Goal: Task Accomplishment & Management: Manage account settings

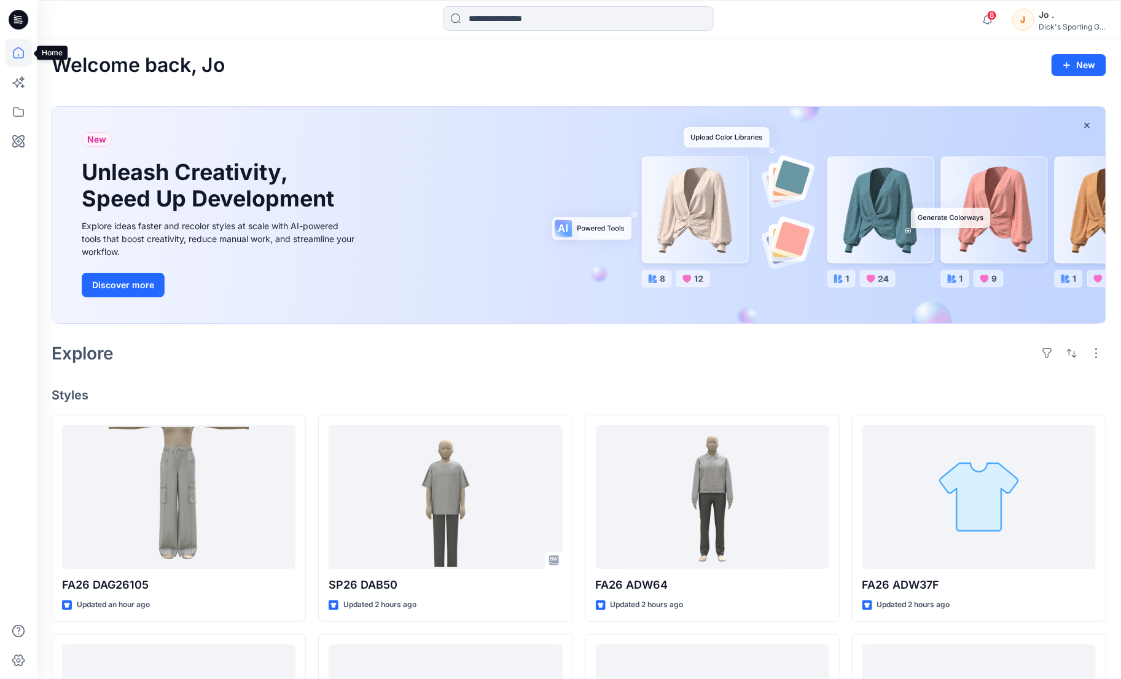
click at [17, 47] on icon at bounding box center [18, 52] width 27 height 27
click at [14, 106] on icon at bounding box center [18, 111] width 27 height 27
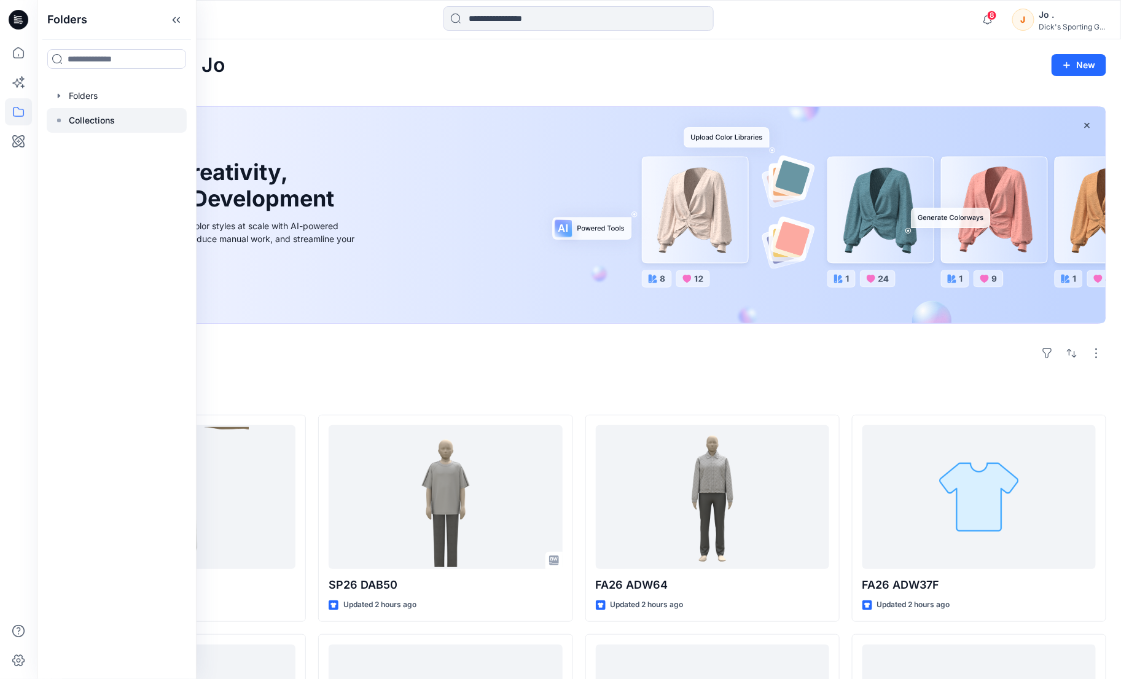
click at [93, 118] on p "Collections" at bounding box center [92, 120] width 46 height 15
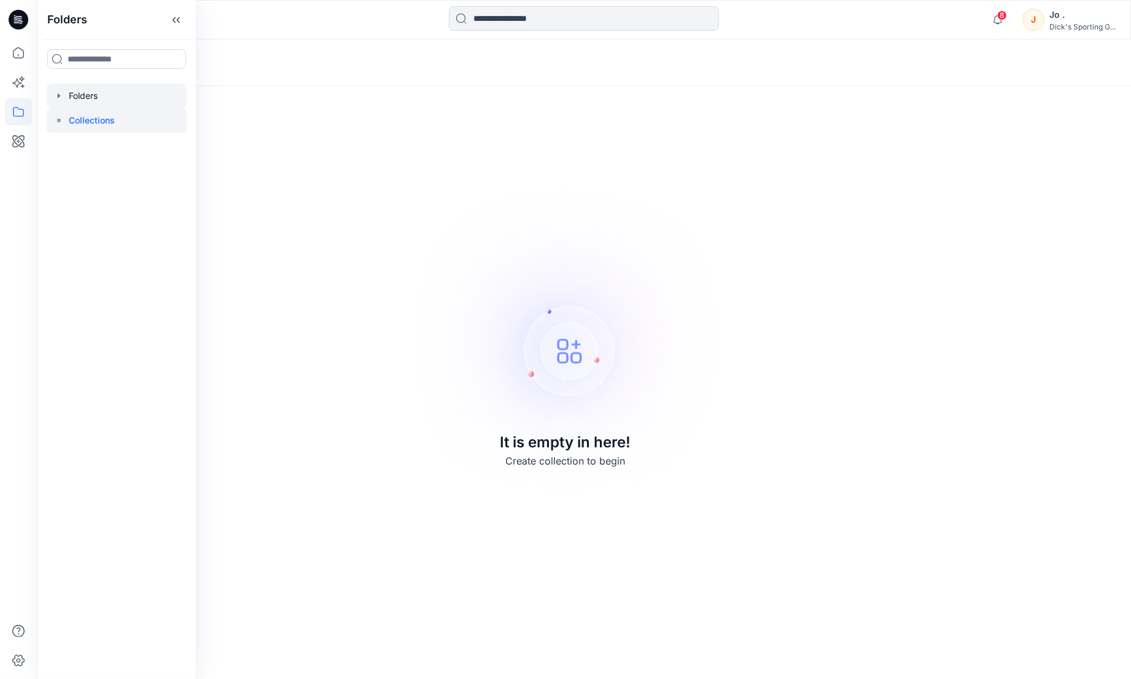
click at [77, 97] on div at bounding box center [117, 96] width 140 height 25
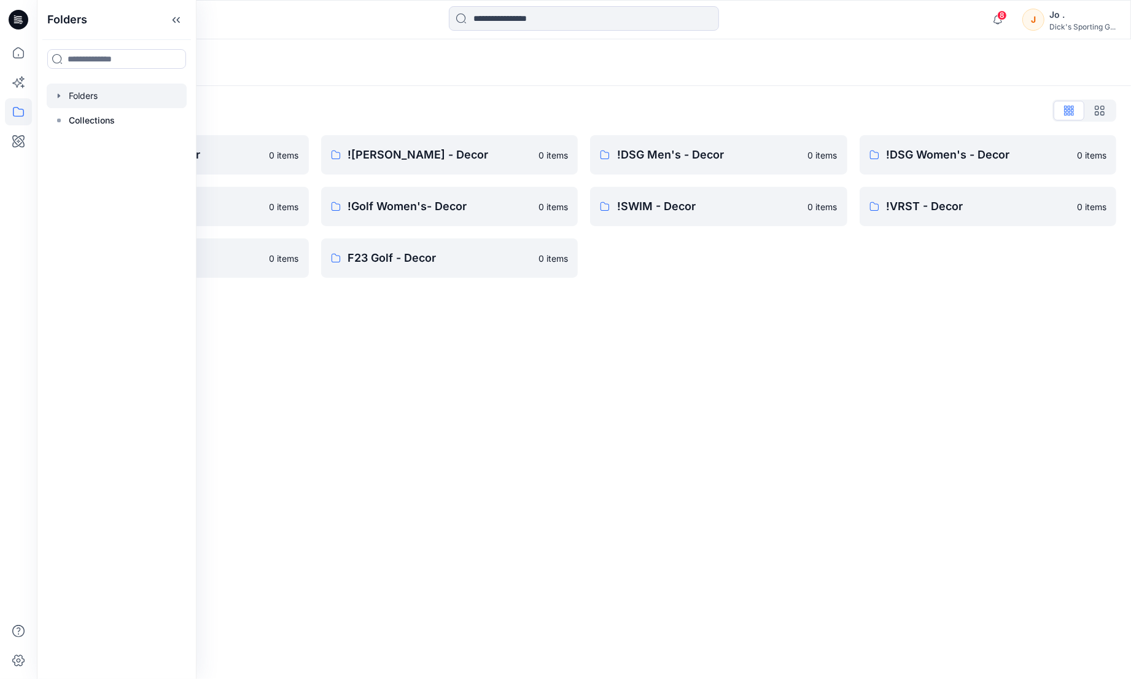
click at [595, 545] on div "Folders Folders List !Alpine Design - Decor 0 items !Golf Men's - Decor 0 items…" at bounding box center [584, 358] width 1094 height 639
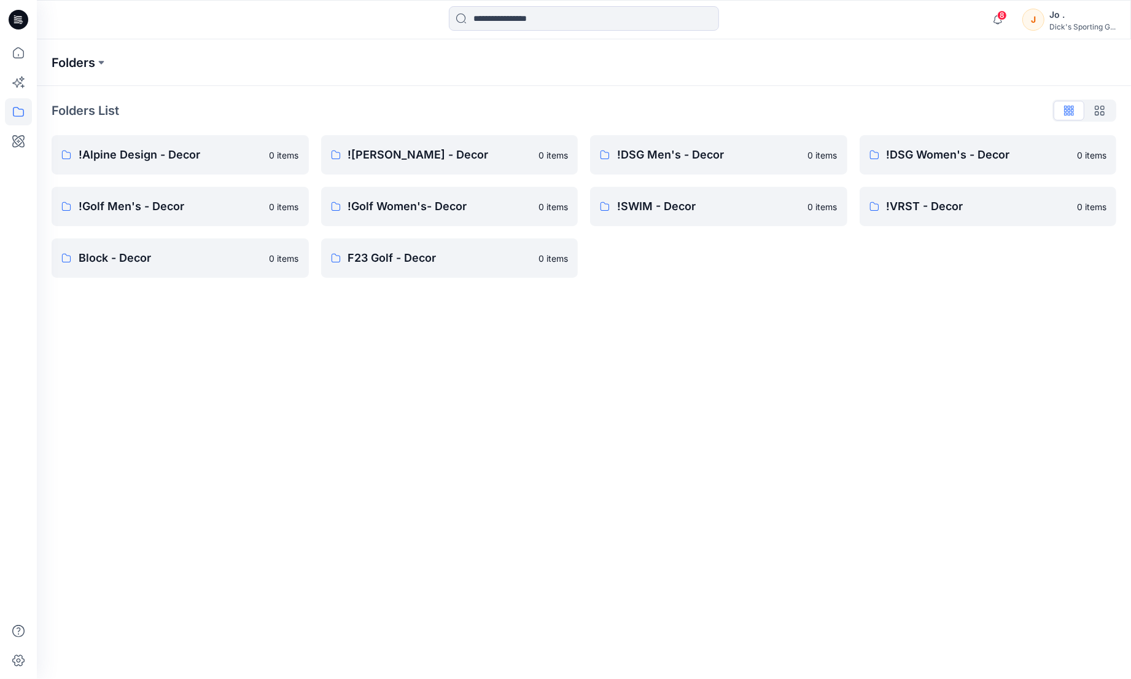
click at [93, 65] on p "Folders" at bounding box center [74, 62] width 44 height 17
click at [96, 58] on button at bounding box center [101, 62] width 12 height 17
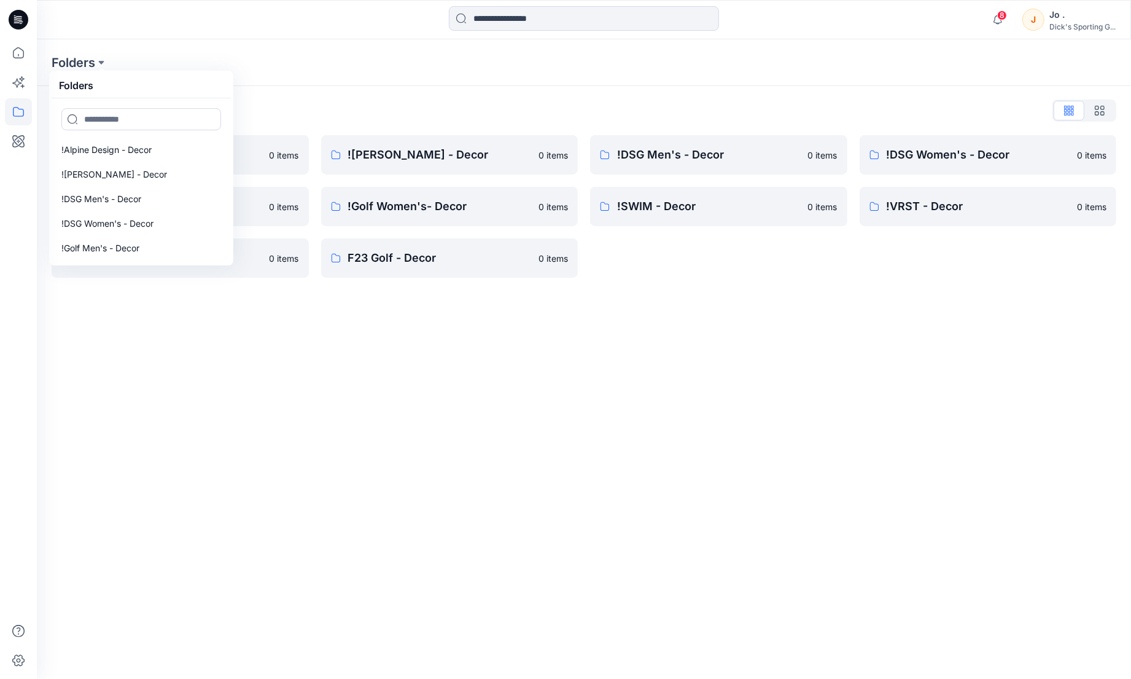
click at [473, 71] on div "Folders Folders !Alpine Design - Decor !CALIA - Decor !DSG Men's - Decor !DSG W…" at bounding box center [584, 62] width 1094 height 47
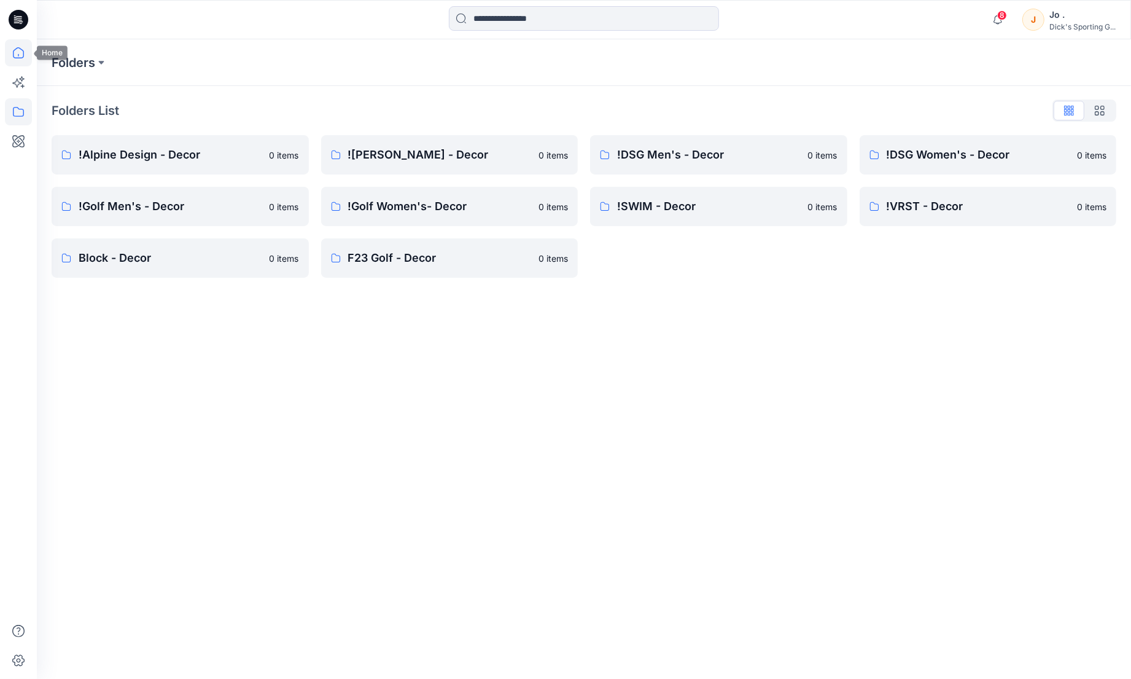
click at [20, 52] on icon at bounding box center [18, 52] width 27 height 27
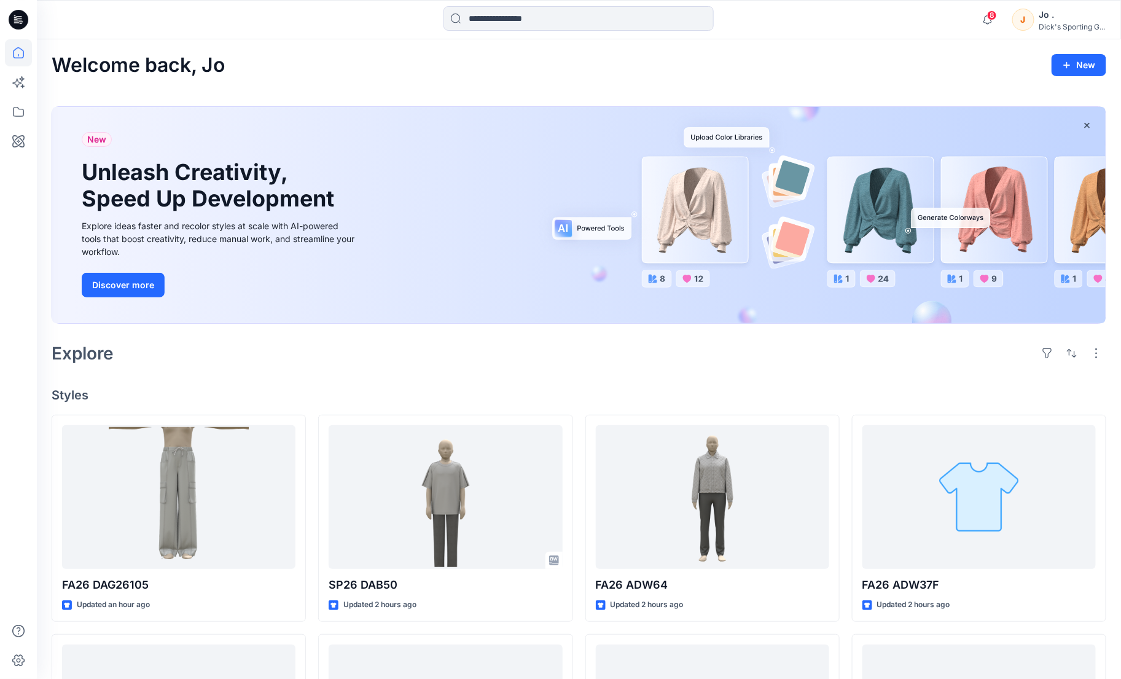
click at [18, 18] on icon at bounding box center [20, 18] width 6 height 1
click at [19, 111] on icon at bounding box center [18, 111] width 27 height 27
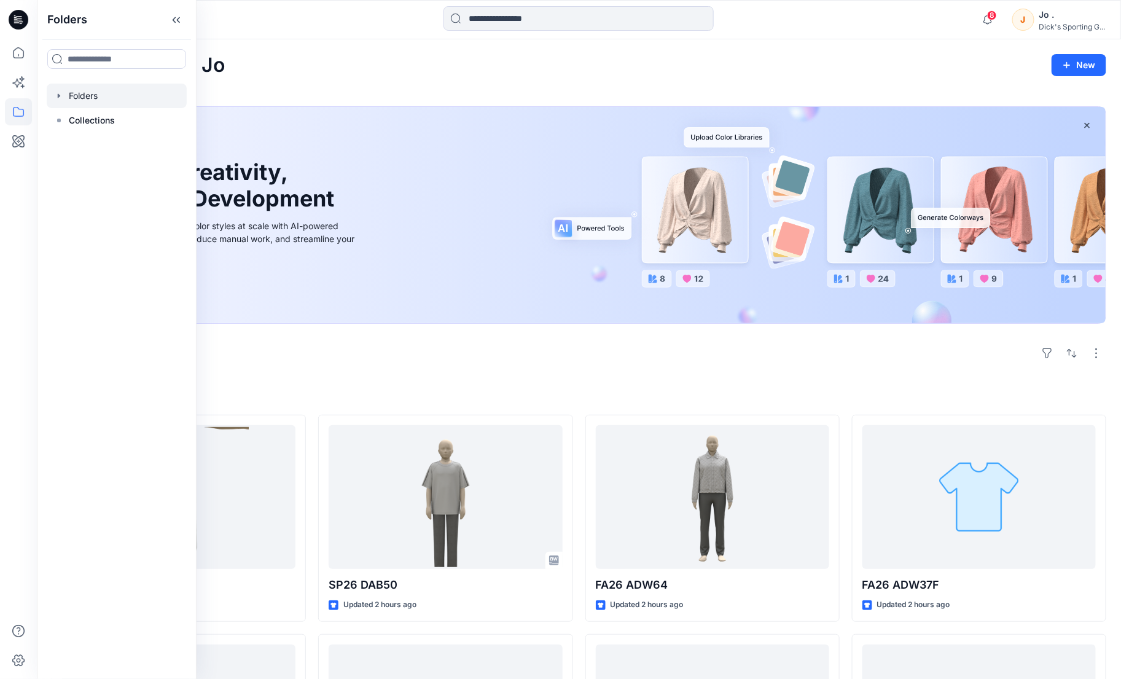
click at [88, 93] on div at bounding box center [117, 96] width 140 height 25
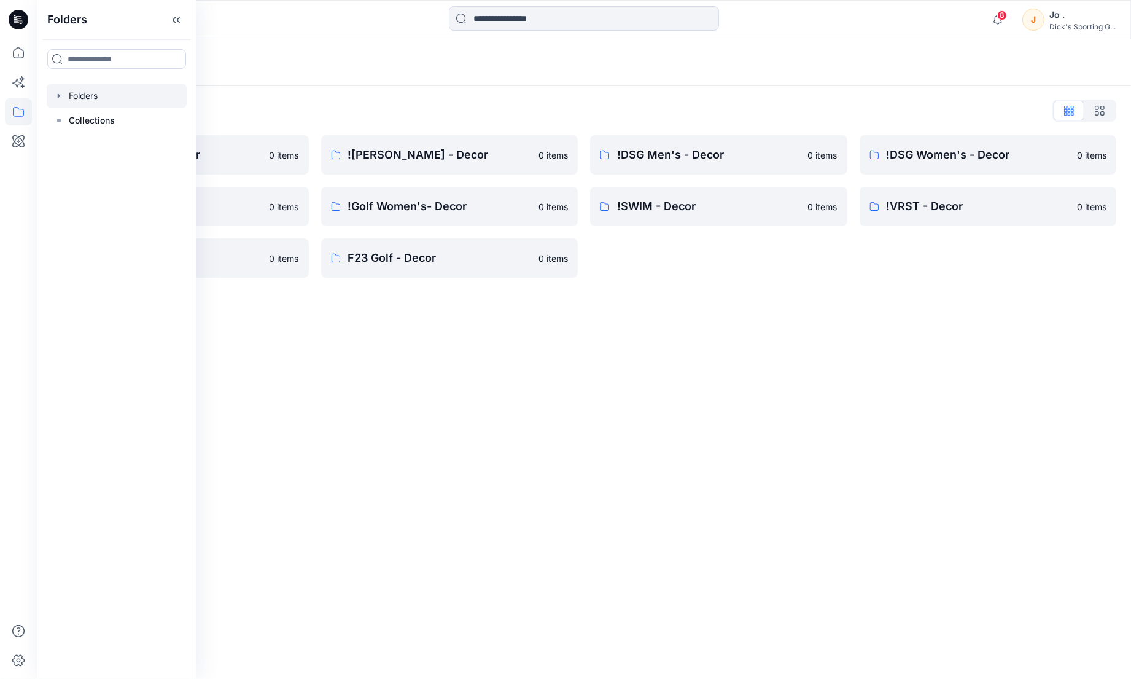
click at [504, 466] on div "Folders Folders List !Alpine Design - Decor 0 items !Golf Men's - Decor 0 items…" at bounding box center [584, 358] width 1094 height 639
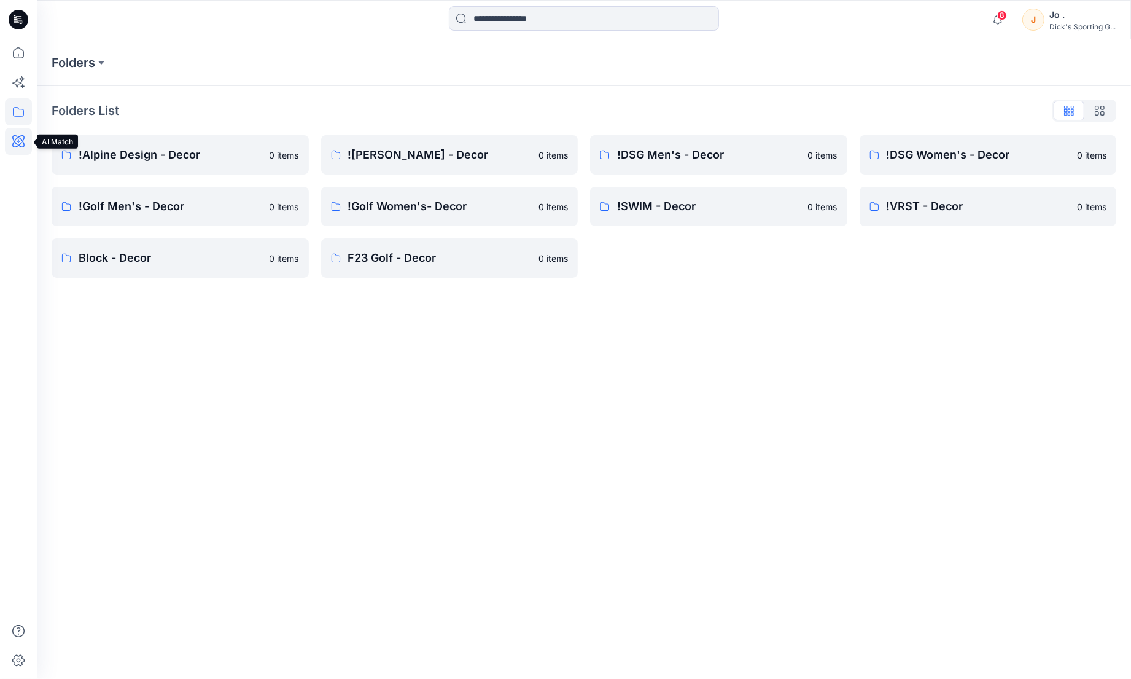
click at [15, 142] on icon at bounding box center [18, 141] width 12 height 12
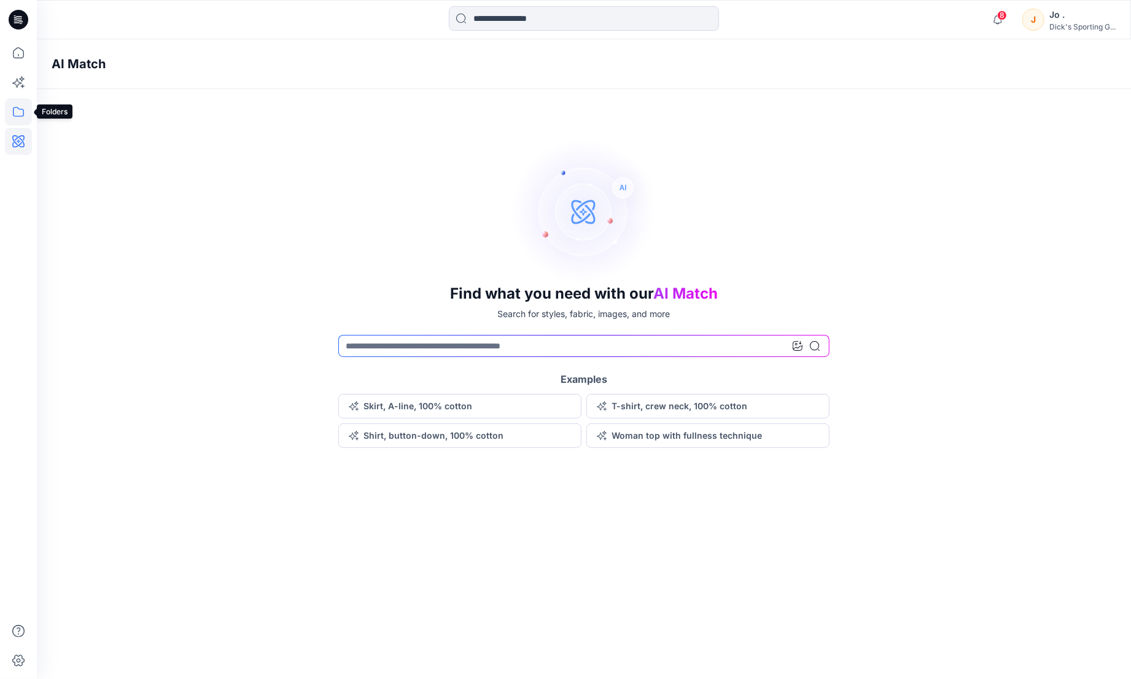
click at [19, 108] on icon at bounding box center [18, 111] width 27 height 27
click at [80, 123] on p "Collections" at bounding box center [92, 120] width 46 height 15
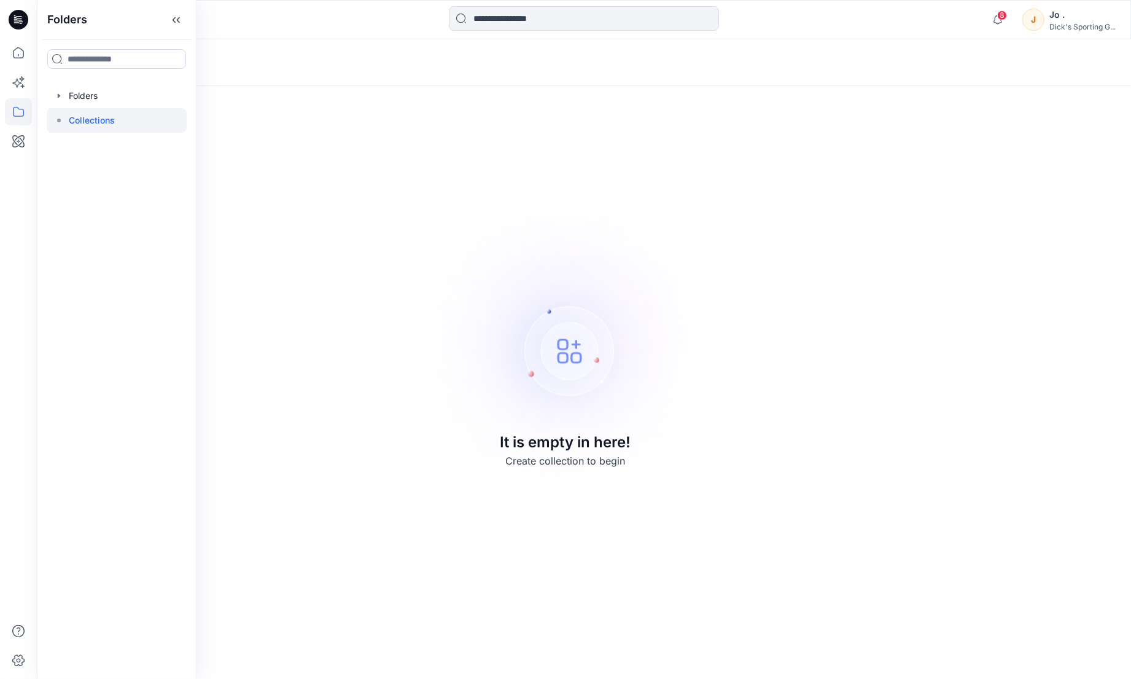
drag, startPoint x: 931, startPoint y: 561, endPoint x: 924, endPoint y: 556, distance: 8.4
click at [948, 572] on div "Collections It is empty in here! Create collection to begin" at bounding box center [584, 358] width 1094 height 639
click at [21, 57] on icon at bounding box center [18, 52] width 27 height 27
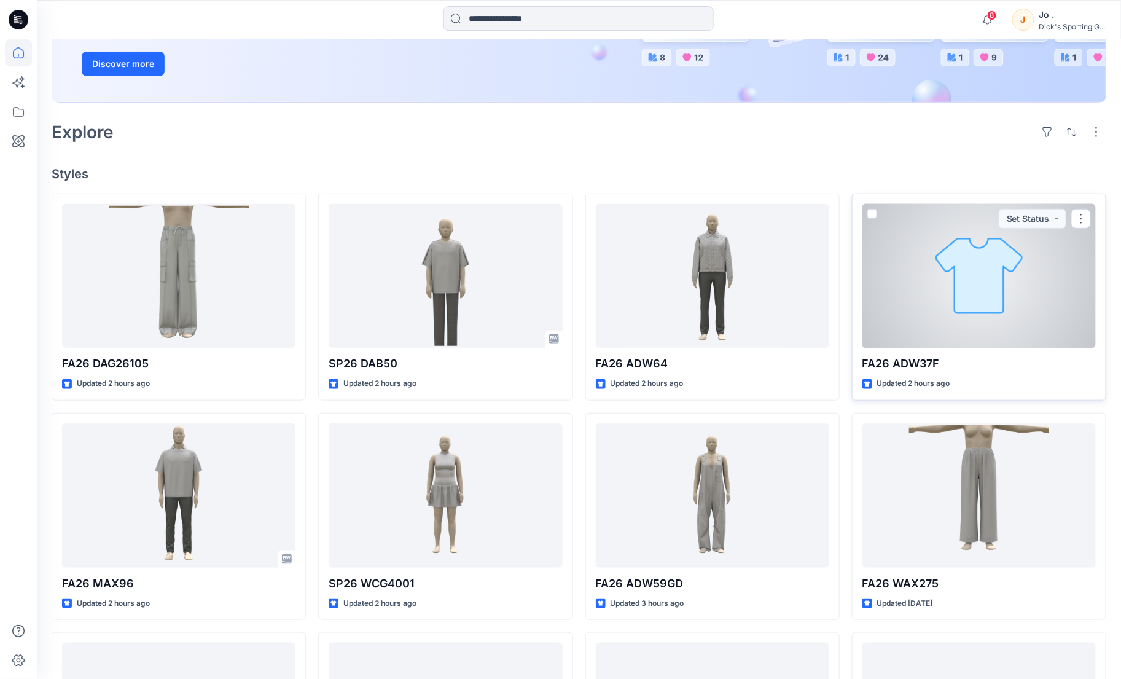
scroll to position [273, 0]
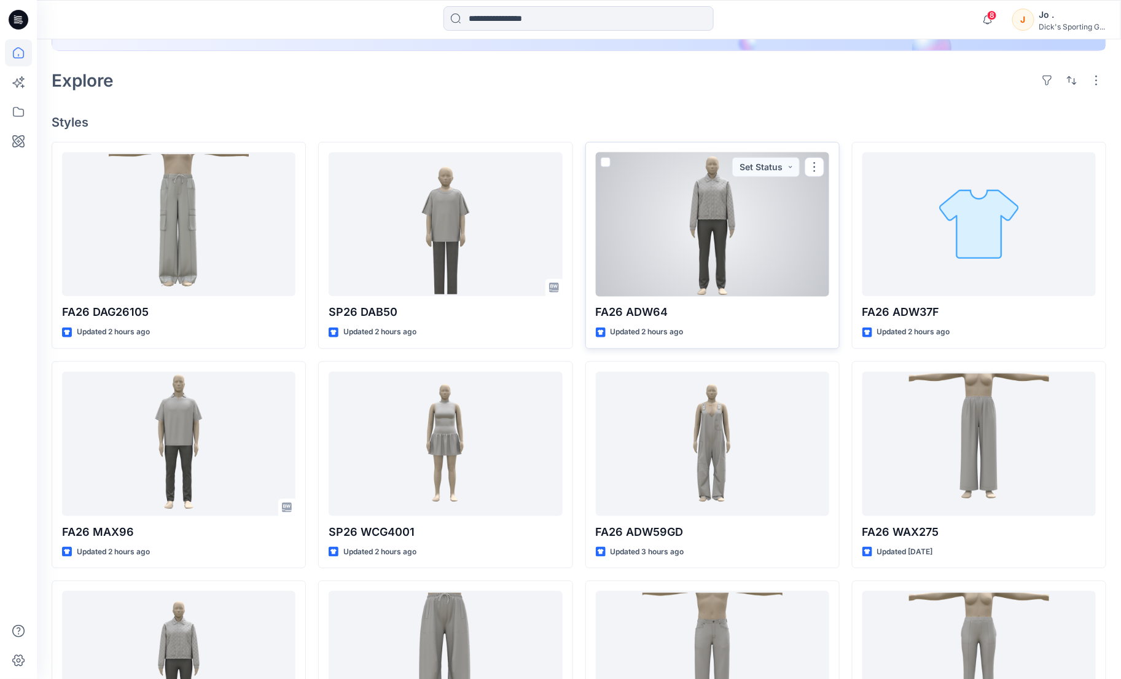
drag, startPoint x: 741, startPoint y: 226, endPoint x: 717, endPoint y: 273, distance: 52.5
click at [741, 227] on div at bounding box center [712, 224] width 233 height 144
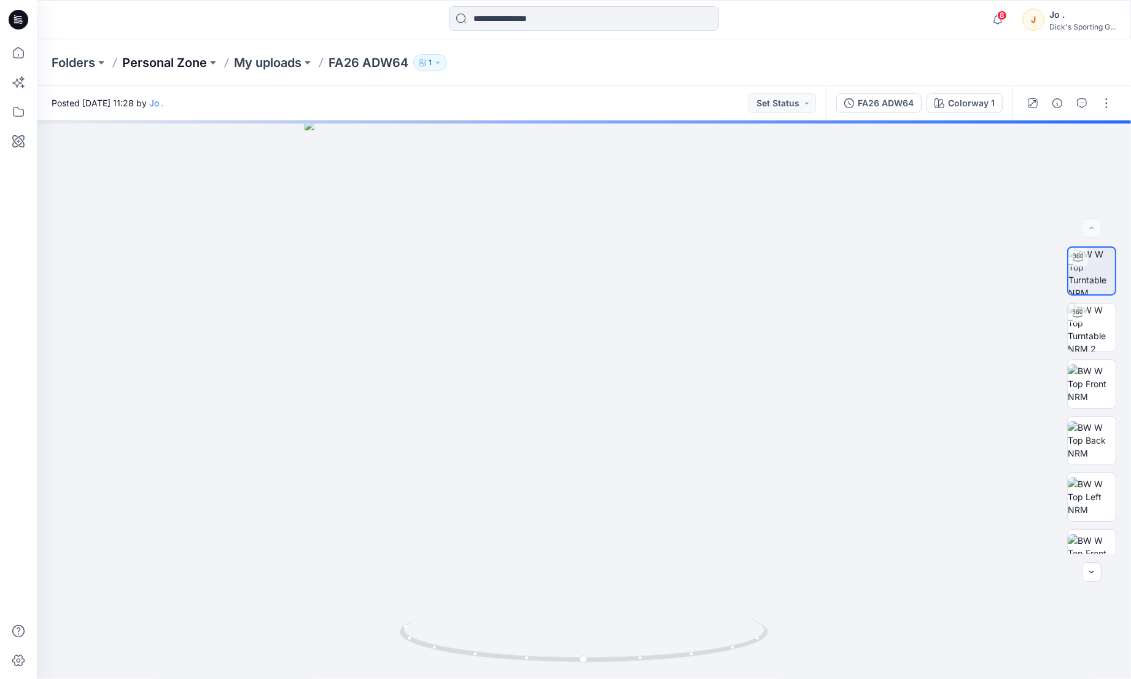
click at [164, 68] on p "Personal Zone" at bounding box center [164, 62] width 85 height 17
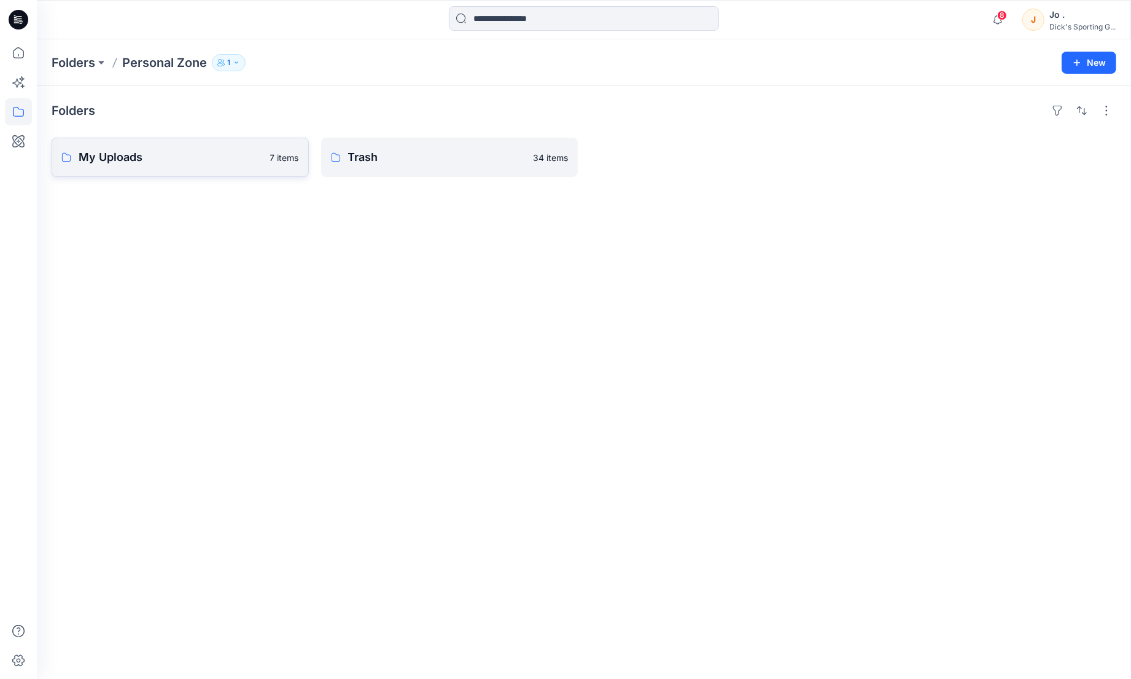
click at [119, 160] on p "My Uploads" at bounding box center [171, 157] width 184 height 17
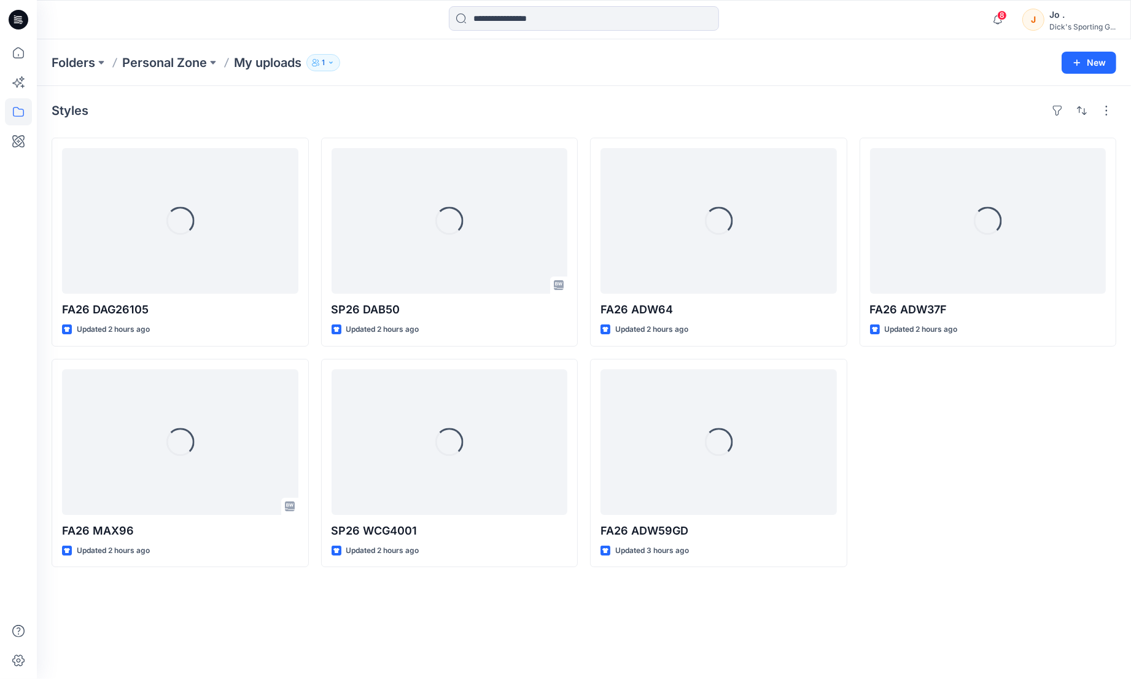
drag, startPoint x: 173, startPoint y: 61, endPoint x: 205, endPoint y: 120, distance: 66.8
click at [174, 61] on p "Personal Zone" at bounding box center [164, 62] width 85 height 17
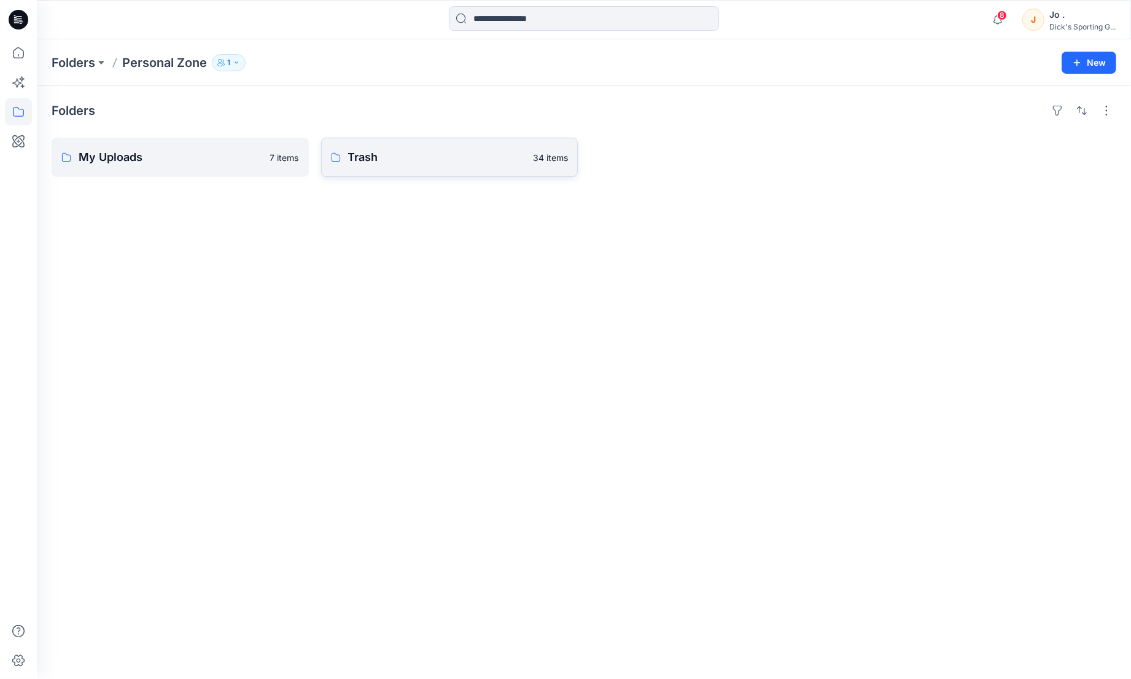
click at [378, 155] on p "Trash" at bounding box center [437, 157] width 178 height 17
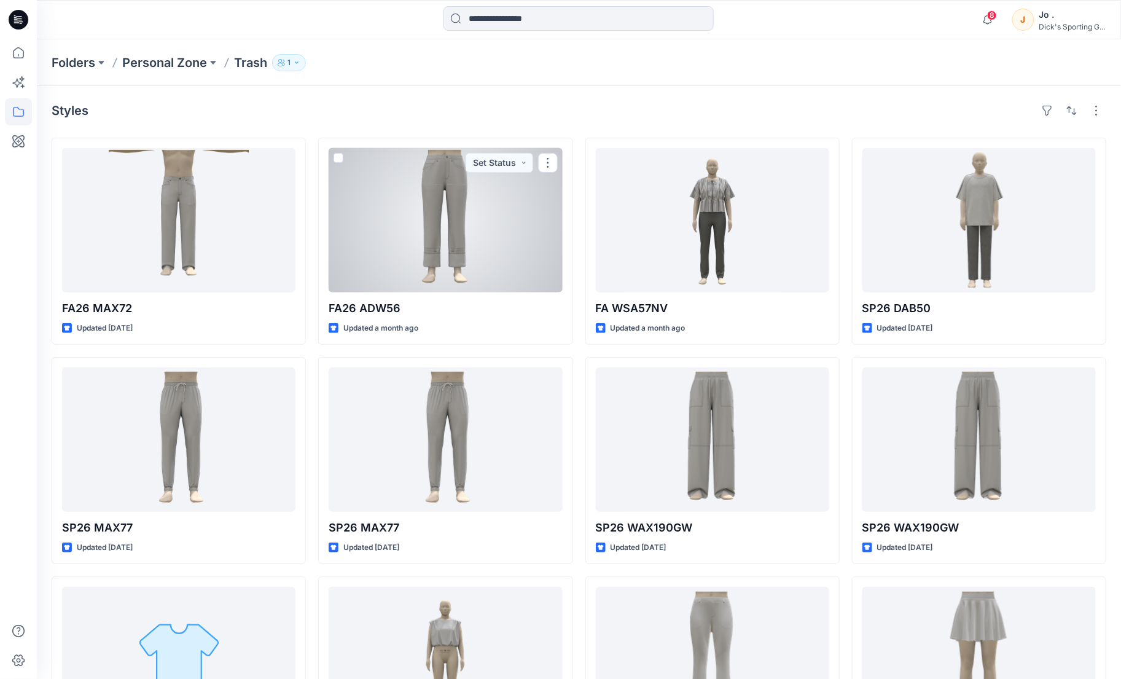
drag, startPoint x: 378, startPoint y: 155, endPoint x: 742, endPoint y: 115, distance: 366.5
click at [742, 115] on div "Styles" at bounding box center [579, 111] width 1055 height 20
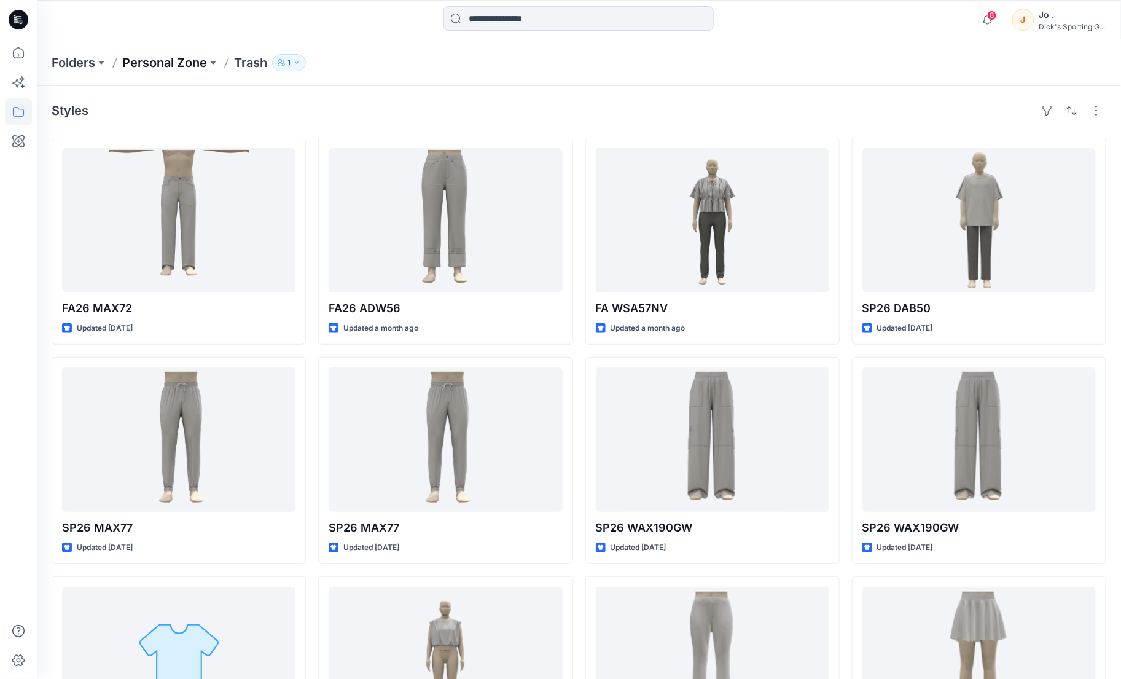
click at [175, 58] on p "Personal Zone" at bounding box center [164, 62] width 85 height 17
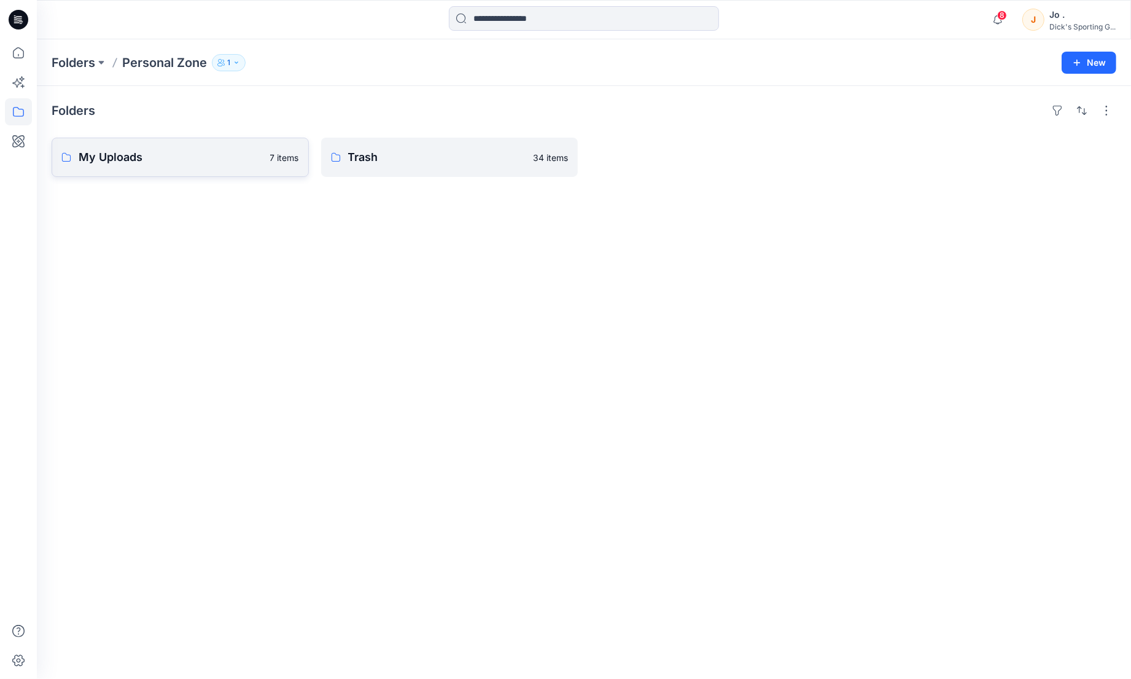
click at [166, 155] on p "My Uploads" at bounding box center [171, 157] width 184 height 17
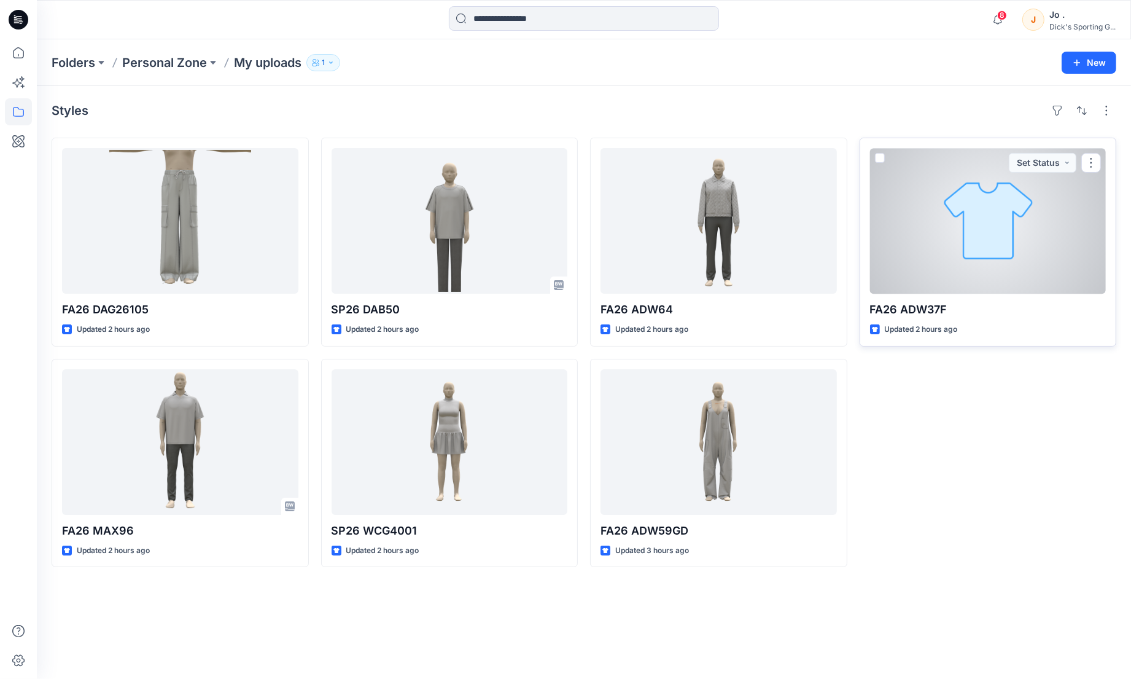
click at [1024, 241] on div at bounding box center [988, 221] width 236 height 146
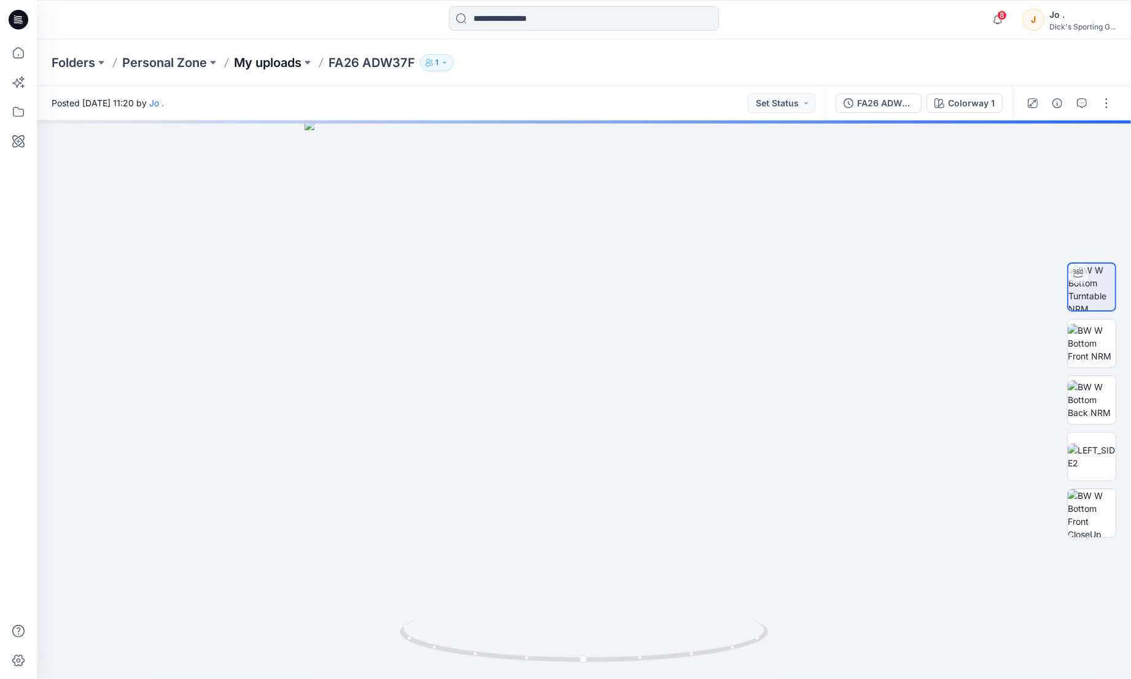
click at [271, 61] on p "My uploads" at bounding box center [268, 62] width 68 height 17
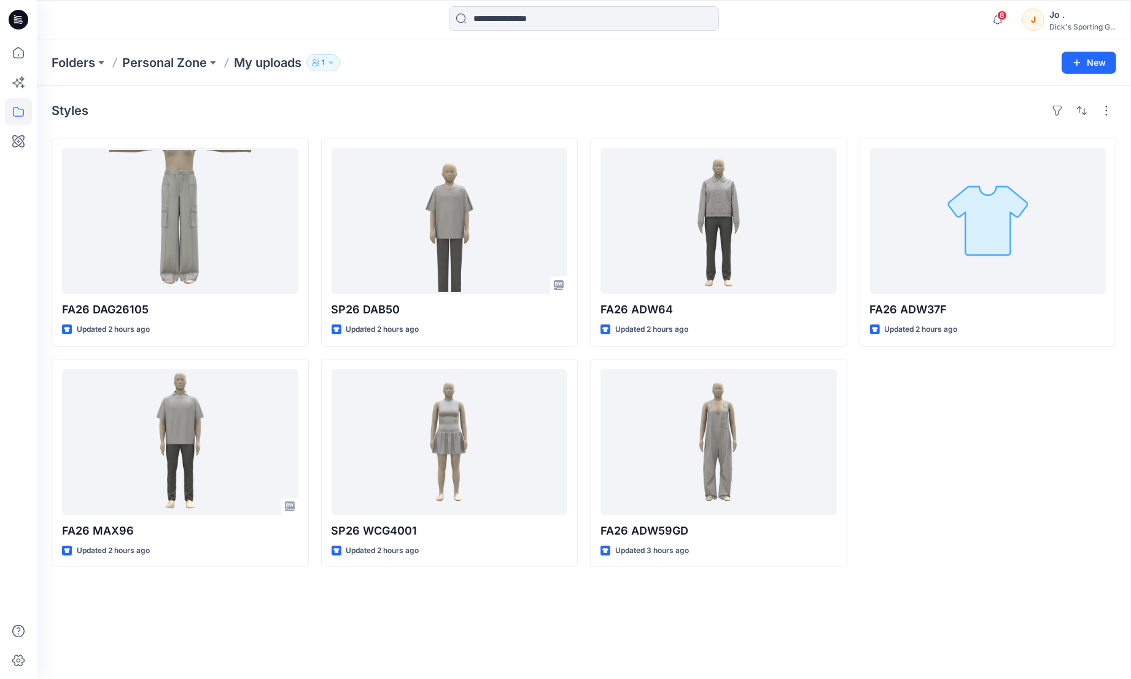
click at [1076, 491] on div "FA26 ADW37F Updated 2 hours ago" at bounding box center [988, 352] width 257 height 429
drag, startPoint x: 972, startPoint y: 442, endPoint x: 959, endPoint y: 355, distance: 88.2
click at [972, 442] on div "FA26 ADW37F Updated 2 hours ago" at bounding box center [988, 352] width 257 height 429
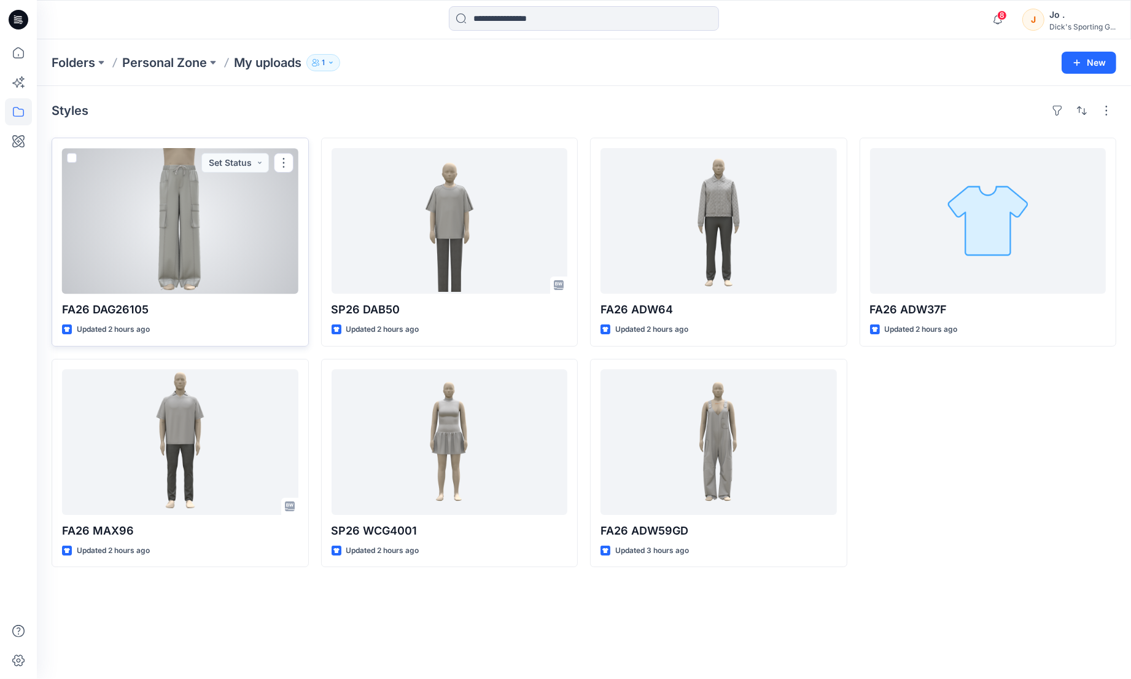
click at [169, 244] on div at bounding box center [180, 221] width 236 height 146
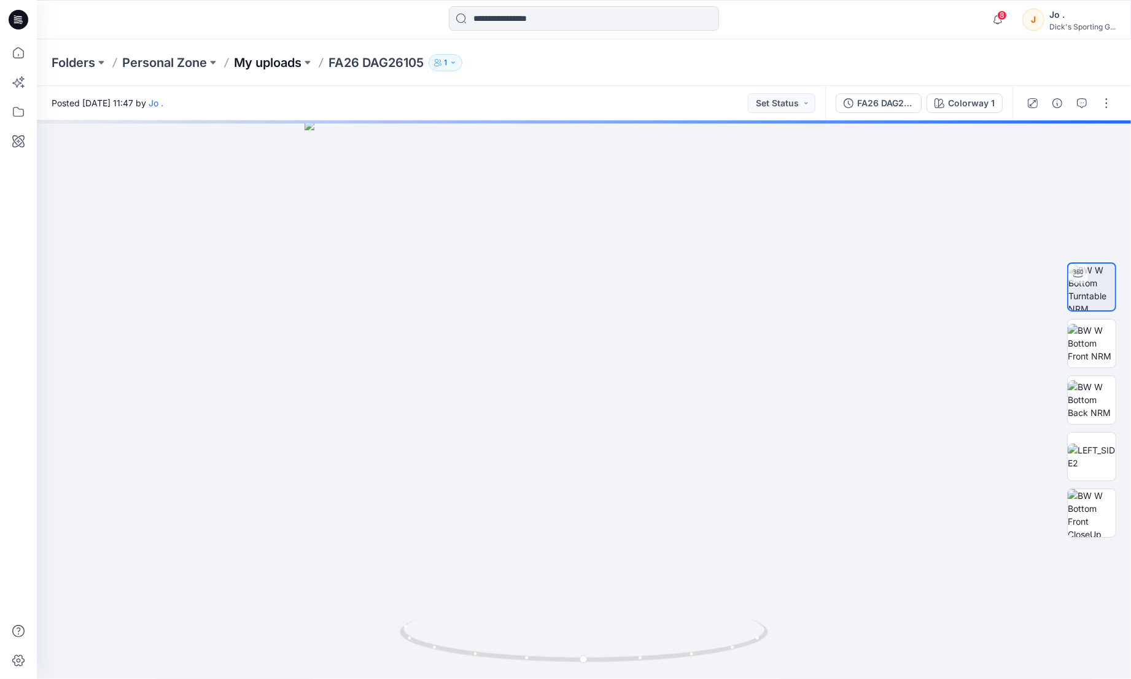
click at [272, 64] on p "My uploads" at bounding box center [268, 62] width 68 height 17
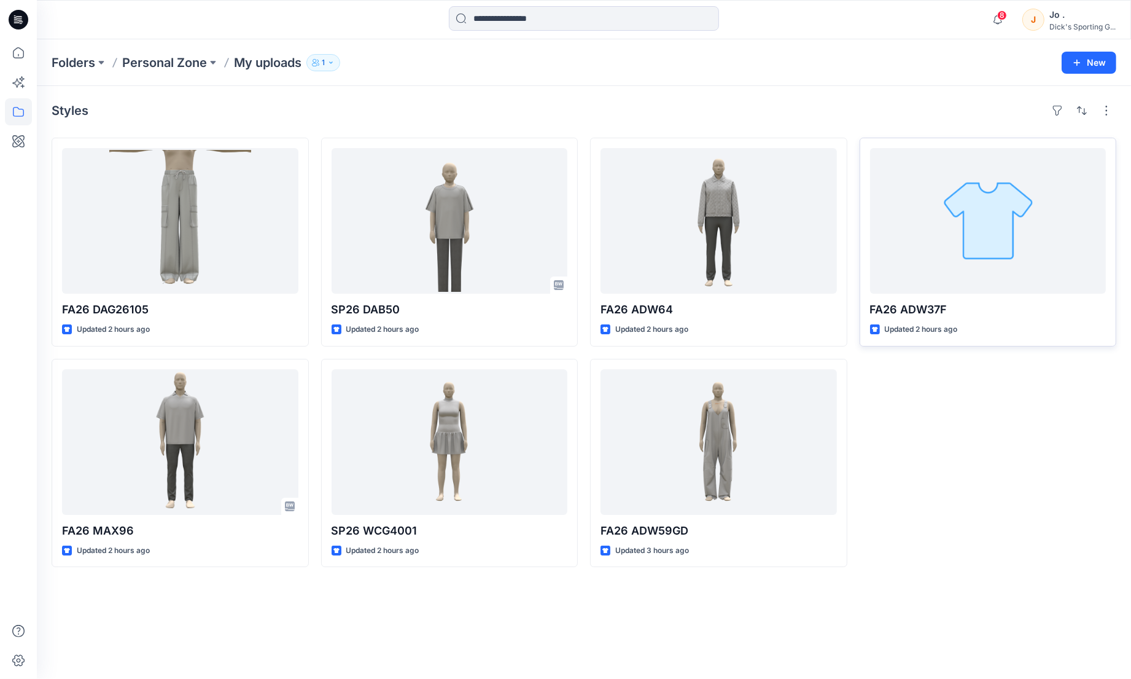
drag, startPoint x: 986, startPoint y: 483, endPoint x: 987, endPoint y: 192, distance: 290.5
click at [984, 470] on div "FA26 ADW37F Updated 2 hours ago" at bounding box center [988, 352] width 257 height 429
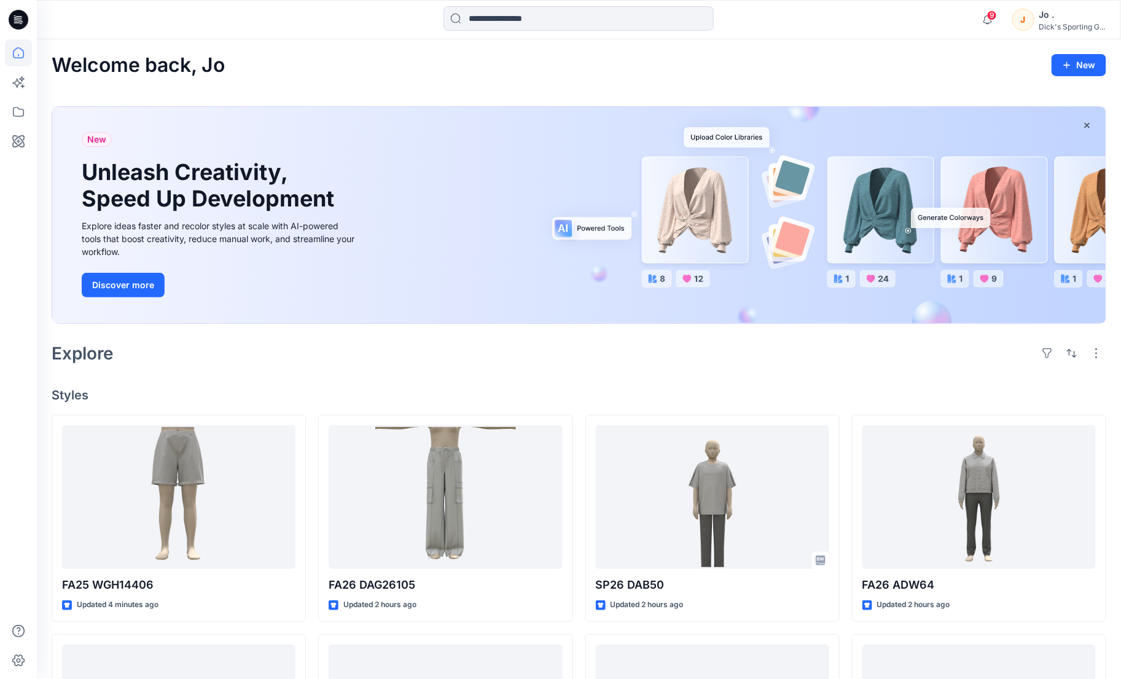
click at [1020, 23] on div "J" at bounding box center [1023, 20] width 22 height 22
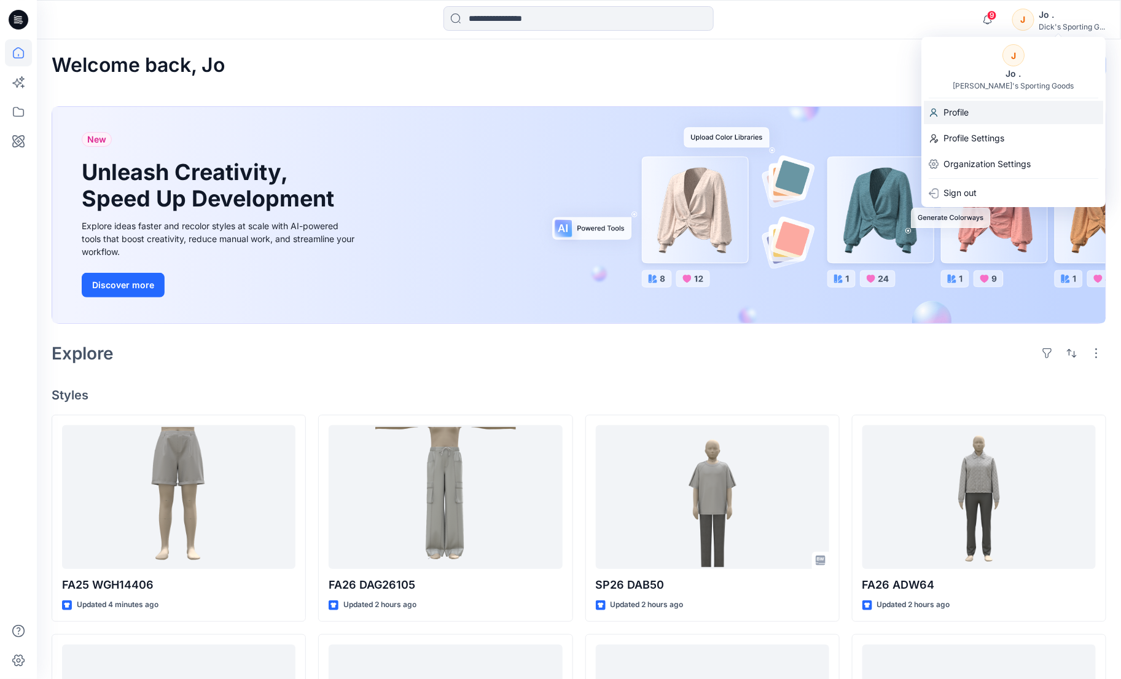
click at [973, 106] on div "Profile" at bounding box center [1013, 112] width 179 height 23
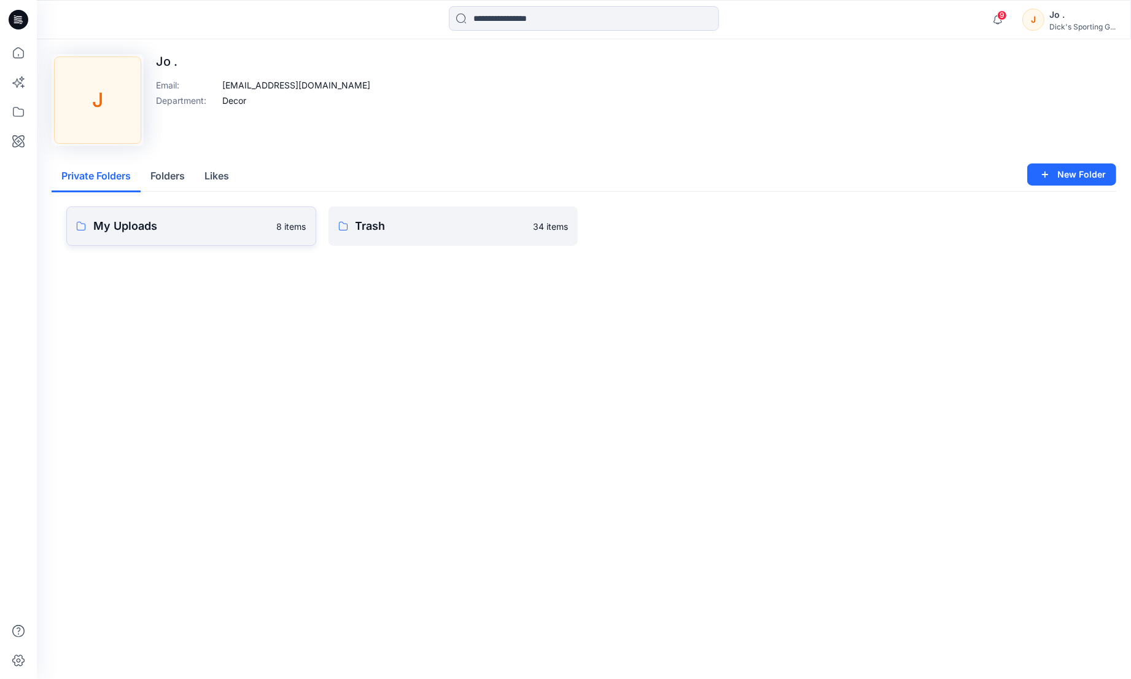
click at [118, 242] on link "My Uploads 8 items" at bounding box center [191, 225] width 250 height 39
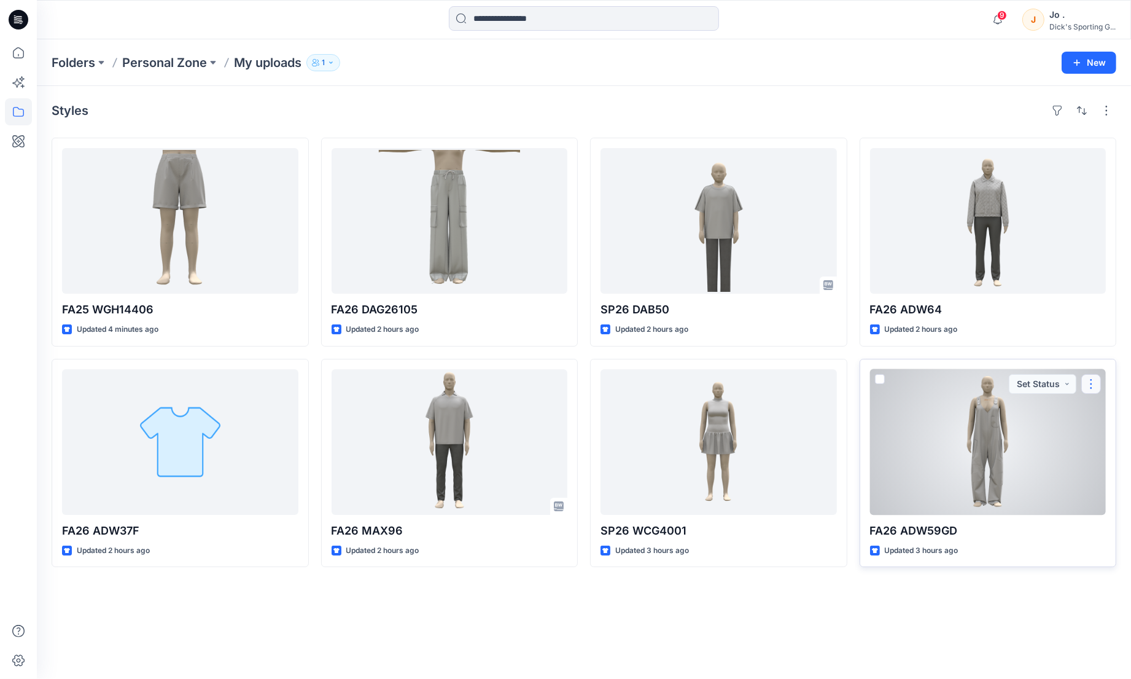
click at [1090, 383] on button "button" at bounding box center [1092, 384] width 20 height 20
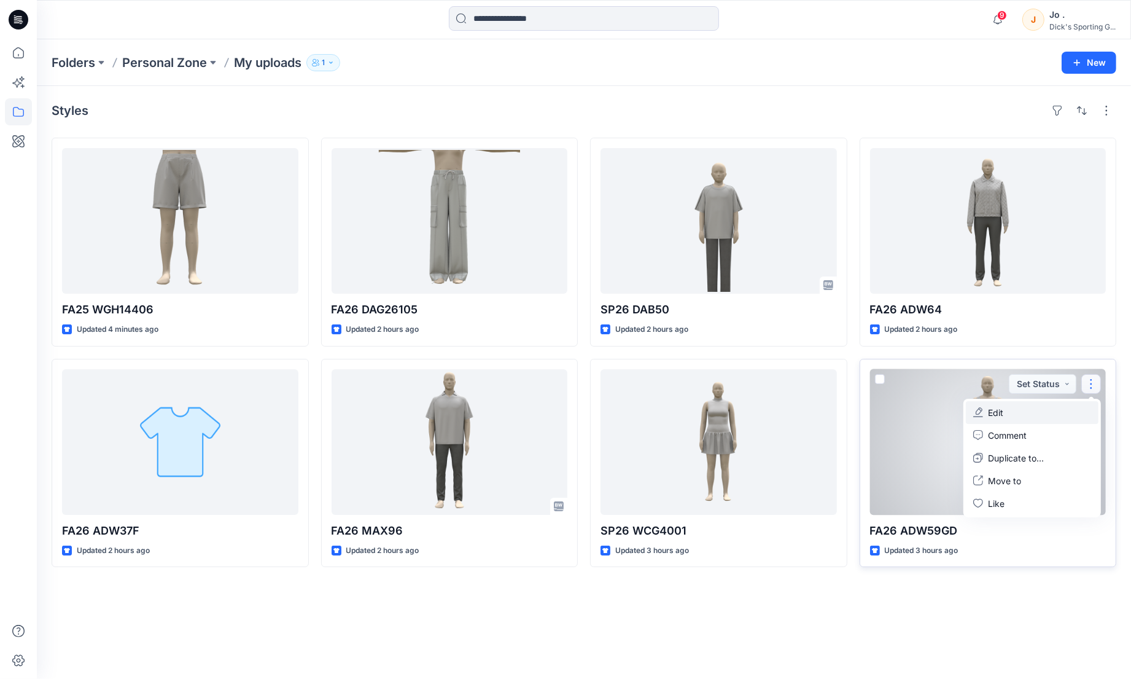
click at [999, 408] on p "Edit" at bounding box center [995, 412] width 15 height 13
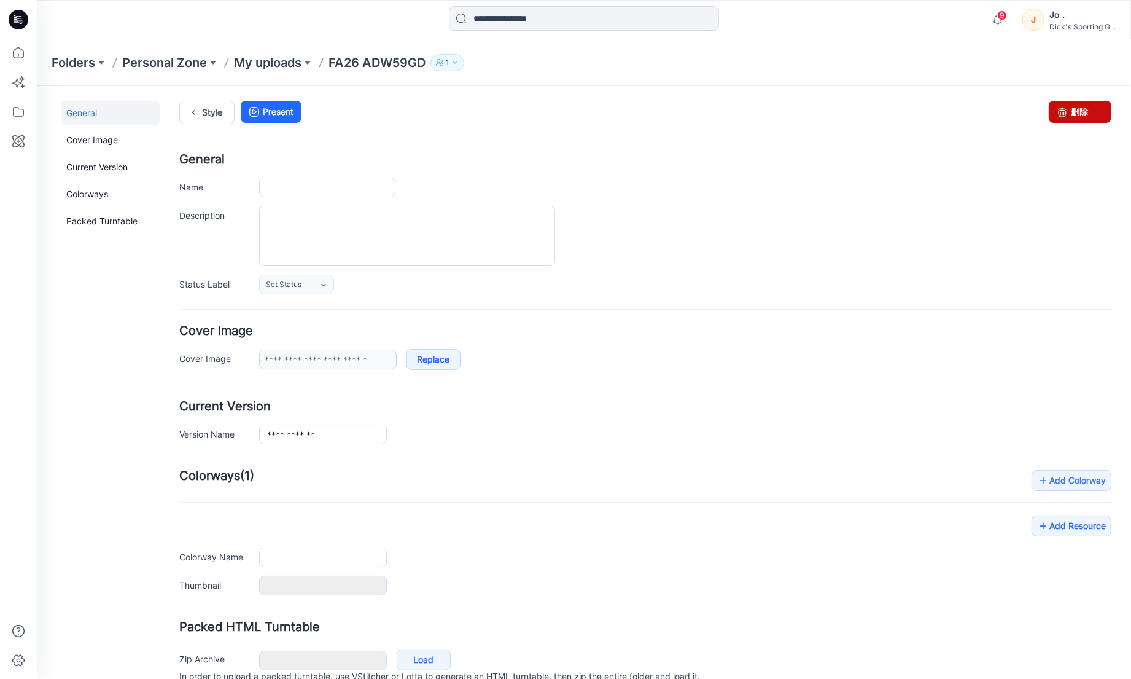
click at [1073, 111] on link "删除" at bounding box center [1080, 111] width 63 height 22
type input "**********"
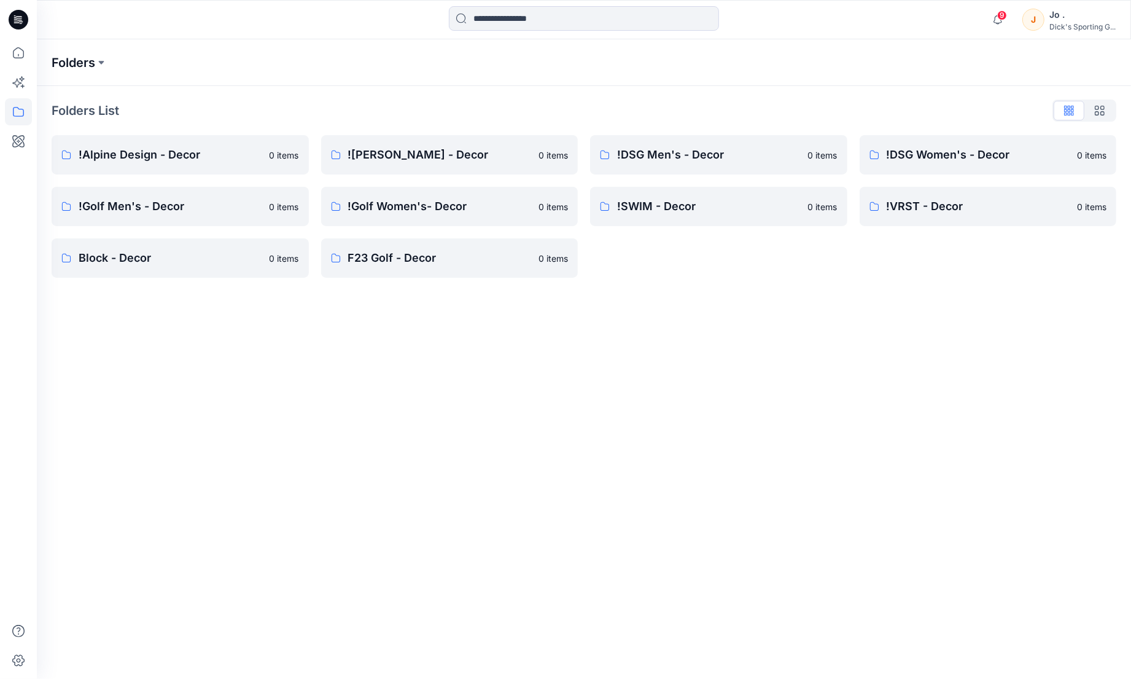
click at [80, 62] on p "Folders" at bounding box center [74, 62] width 44 height 17
click at [99, 65] on button at bounding box center [101, 62] width 12 height 17
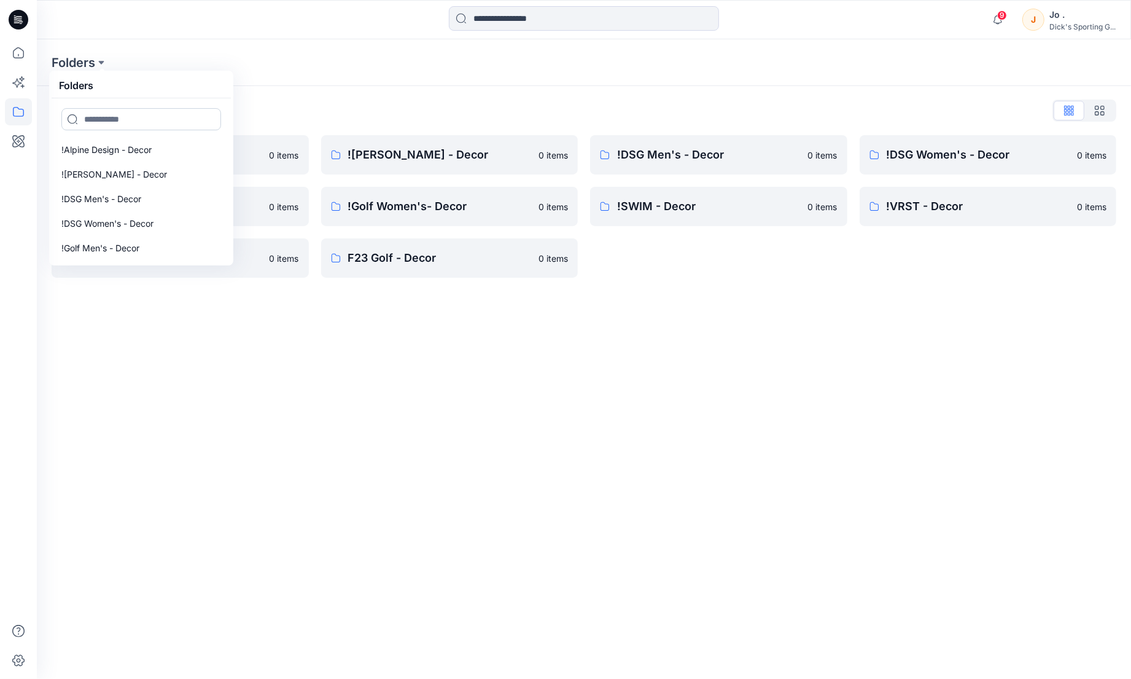
click at [109, 117] on input at bounding box center [141, 119] width 160 height 22
type input "***"
click at [1043, 23] on div "J Jo . Dick's Sporting G..." at bounding box center [1069, 19] width 93 height 25
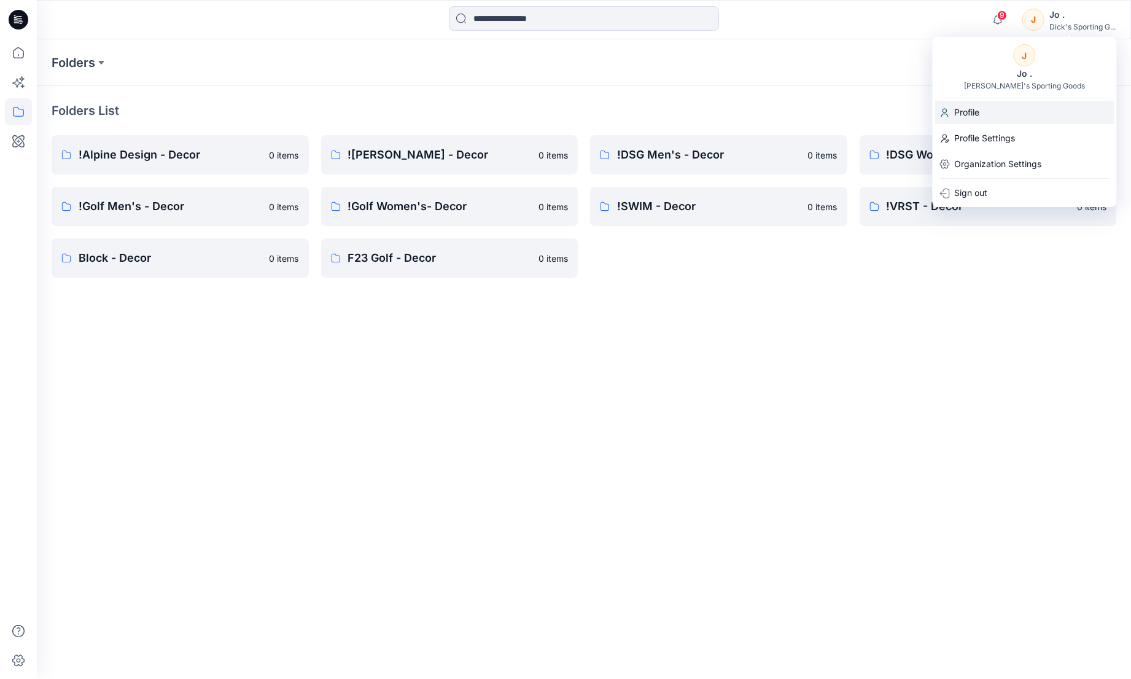
click at [962, 113] on p "Profile" at bounding box center [967, 112] width 25 height 23
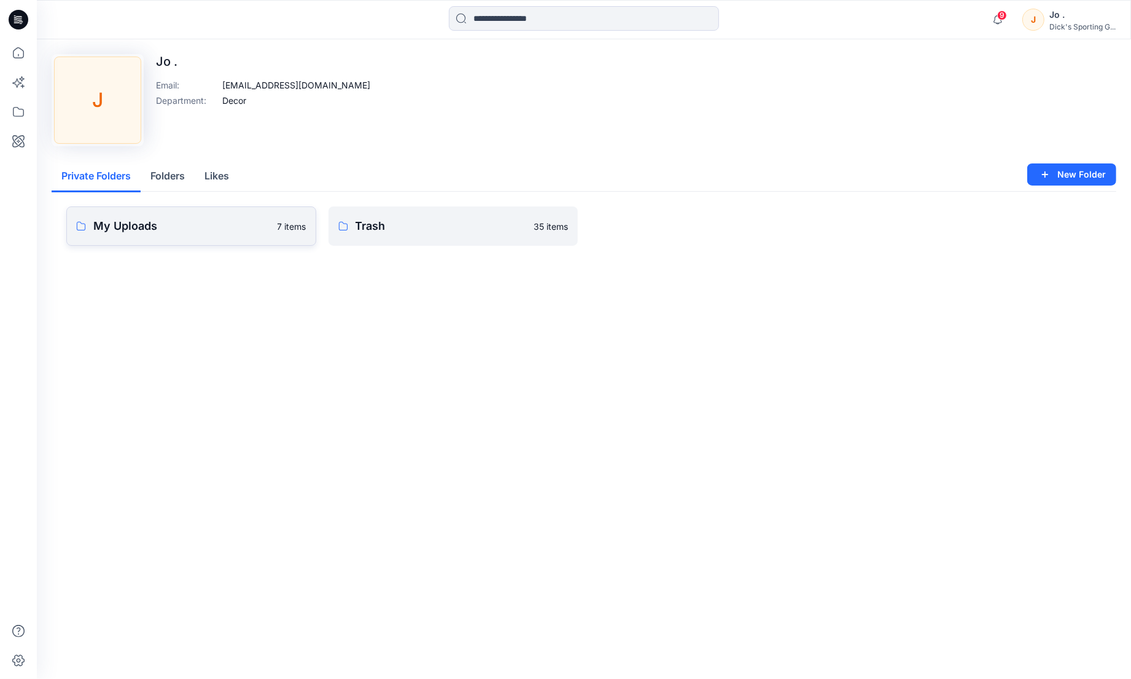
click at [146, 235] on link "My Uploads 7 items" at bounding box center [191, 225] width 250 height 39
